Goal: Task Accomplishment & Management: Complete application form

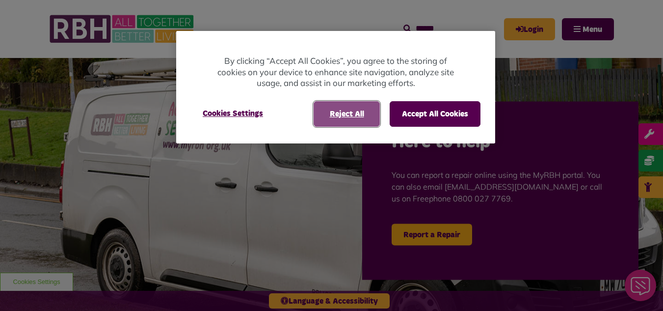
click at [351, 114] on button "Reject All" at bounding box center [347, 114] width 66 height 26
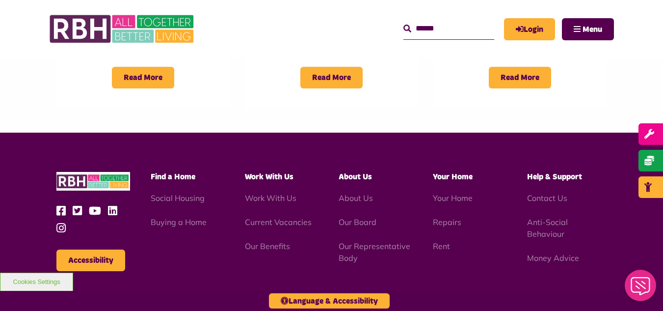
scroll to position [935, 0]
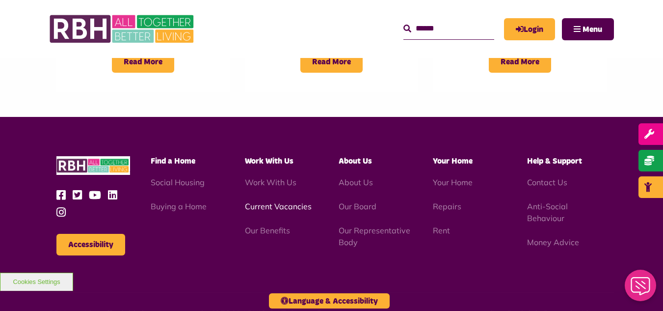
click at [293, 201] on link "Current Vacancies" at bounding box center [278, 206] width 67 height 10
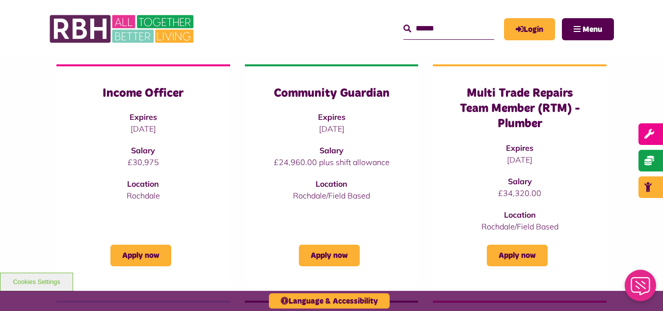
scroll to position [142, 0]
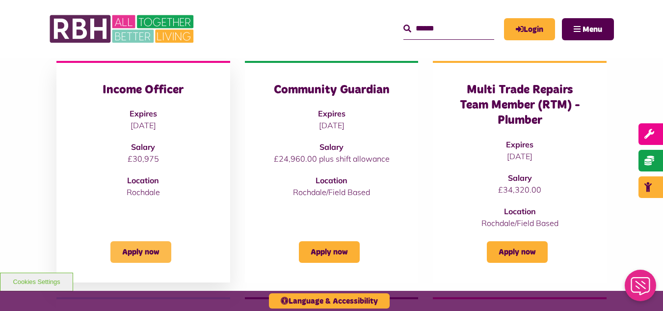
click at [150, 250] on link "Apply now" at bounding box center [140, 252] width 61 height 22
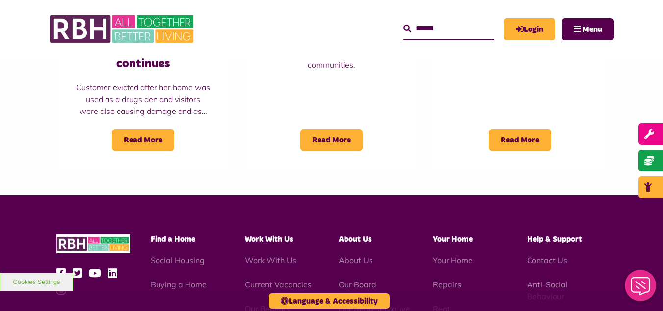
scroll to position [1024, 0]
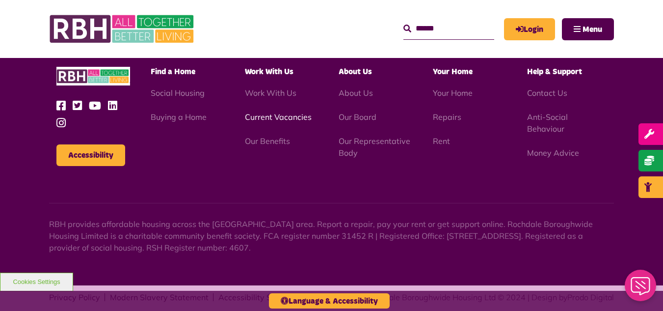
click at [282, 112] on link "Current Vacancies" at bounding box center [278, 117] width 67 height 10
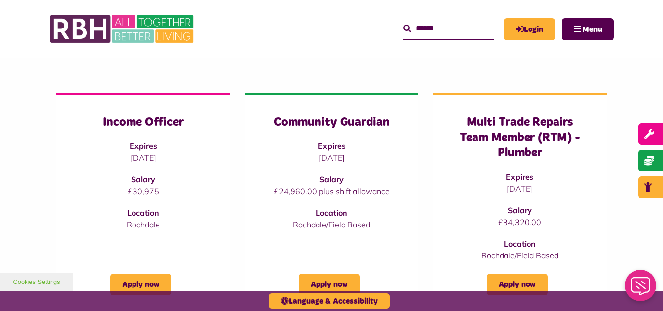
scroll to position [116, 0]
